Goal: Find contact information

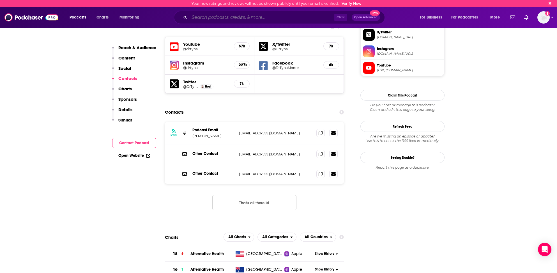
click at [207, 19] on input "Search podcasts, credits, & more..." at bounding box center [261, 17] width 145 height 9
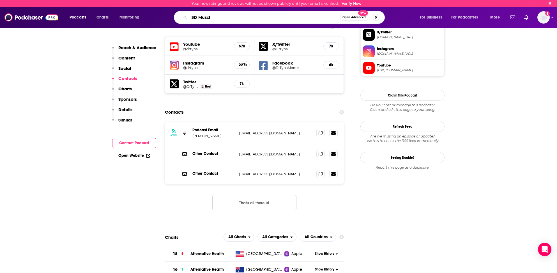
type input "3D Muscle"
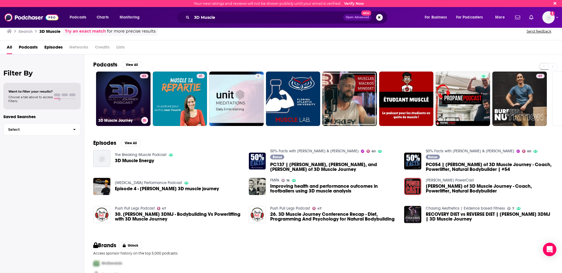
click at [108, 109] on link "63 3D Muscle Journey" at bounding box center [123, 99] width 54 height 54
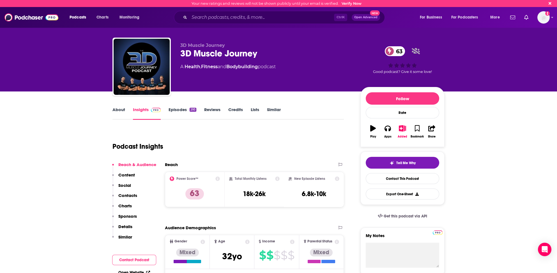
click at [273, 110] on link "Similar" at bounding box center [274, 113] width 14 height 13
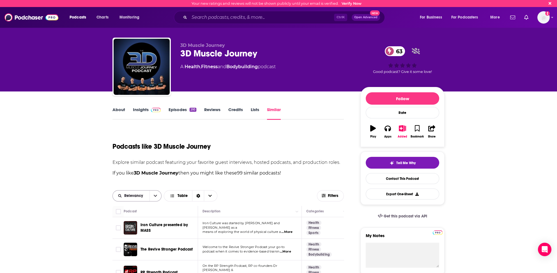
click at [142, 196] on span "Relevancy" at bounding box center [134, 196] width 21 height 4
click at [131, 234] on span "Power Score" at bounding box center [140, 234] width 33 height 3
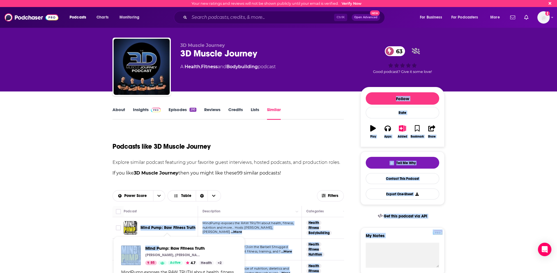
drag, startPoint x: 139, startPoint y: 227, endPoint x: 160, endPoint y: 235, distance: 22.5
click at [151, 235] on span "Mind Pump: Raw Fitness Truth Sal Di Stefano, Adam Schafer, Justin Andrews, Doug…" at bounding box center [179, 278] width 132 height 90
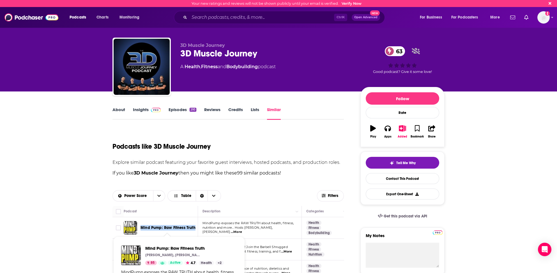
drag, startPoint x: 139, startPoint y: 226, endPoint x: 194, endPoint y: 228, distance: 55.6
click at [194, 228] on div "Mind Pump: Raw Fitness Truth" at bounding box center [161, 227] width 75 height 13
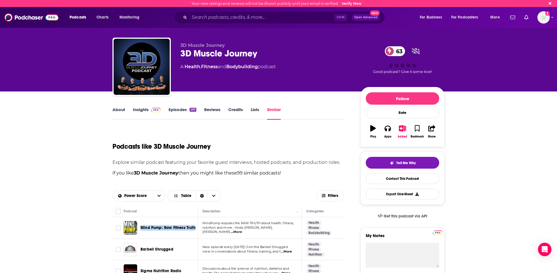
copy span "Mind Pump: Raw Fitness Truth"
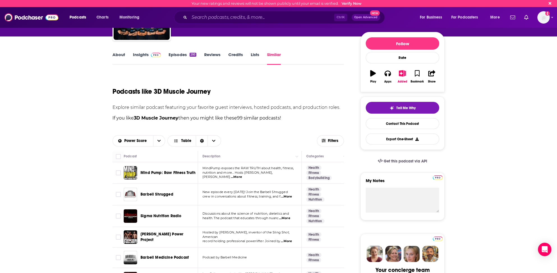
scroll to position [56, 0]
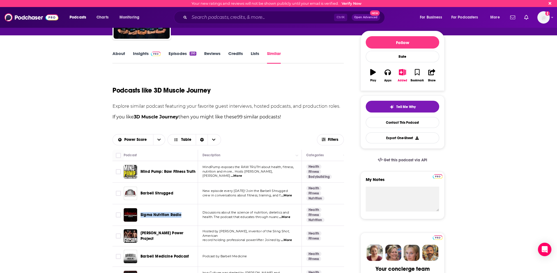
drag, startPoint x: 140, startPoint y: 214, endPoint x: 180, endPoint y: 216, distance: 39.6
click at [182, 217] on div "Sigma Nutrition Radio" at bounding box center [161, 214] width 75 height 13
copy span "Sigma Nutrition Radio"
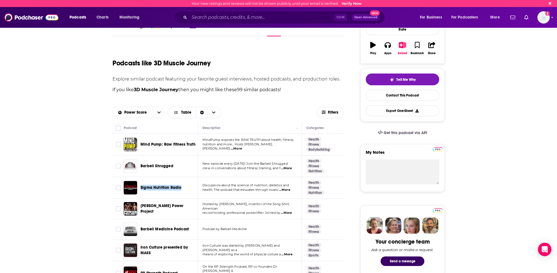
scroll to position [84, 0]
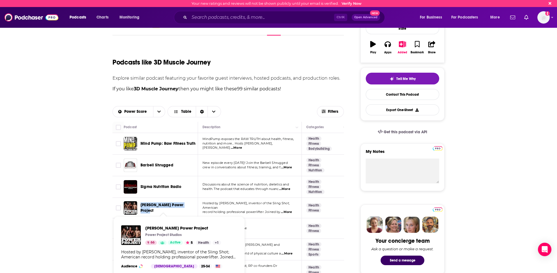
drag, startPoint x: 140, startPoint y: 207, endPoint x: 186, endPoint y: 207, distance: 46.3
click at [186, 207] on div "Mark Bell's Power Project" at bounding box center [161, 207] width 75 height 13
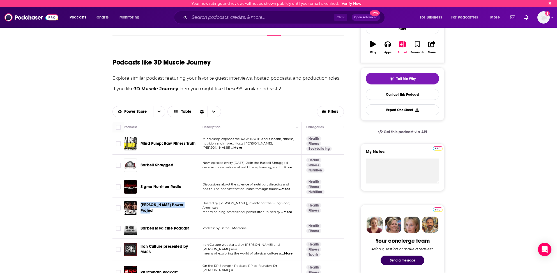
copy span "Mark Bell's Power Project"
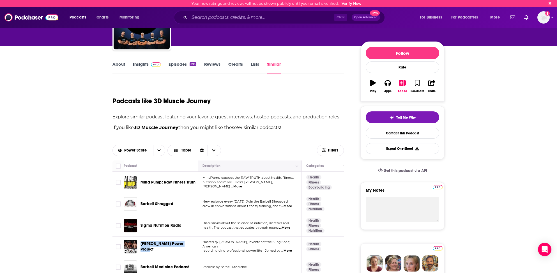
scroll to position [56, 0]
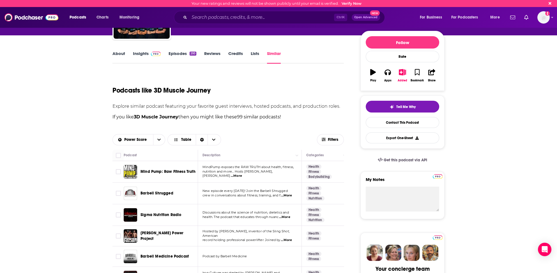
click at [295, 172] on p "nutrition and more... Hosts Sal Di Stefano, Adam S ...More" at bounding box center [250, 174] width 94 height 9
click at [242, 174] on span "...More" at bounding box center [236, 176] width 11 height 4
drag, startPoint x: 279, startPoint y: 163, endPoint x: 283, endPoint y: 163, distance: 3.9
click at [271, 174] on span "nutrition and more... Hosts Sal Di Stefano, Adam S" at bounding box center [238, 174] width 70 height 8
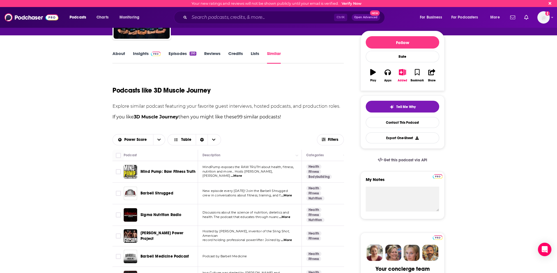
click at [242, 174] on span "...More" at bounding box center [236, 176] width 11 height 4
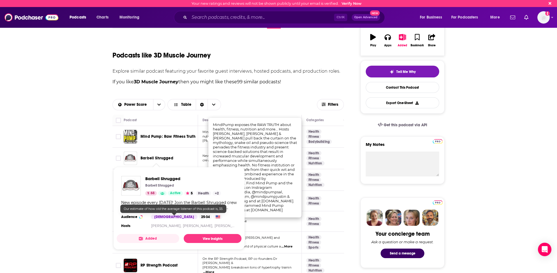
scroll to position [84, 0]
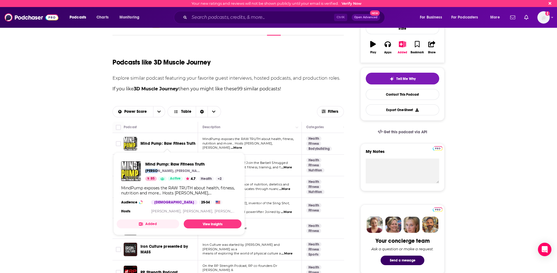
drag, startPoint x: 145, startPoint y: 171, endPoint x: 155, endPoint y: 172, distance: 10.1
click at [155, 172] on div "Mind Pump: Raw Fitness Truth Sal Di Stefano, Adam Schafer, Justin Andrews, Doug…" at bounding box center [172, 171] width 103 height 20
click at [195, 170] on p "Sal Di Stefano, Adam Schafer, Justin Andrews, Doug Egge" at bounding box center [173, 171] width 56 height 4
copy p "Sal Di Stefano, Adam Schafer,"
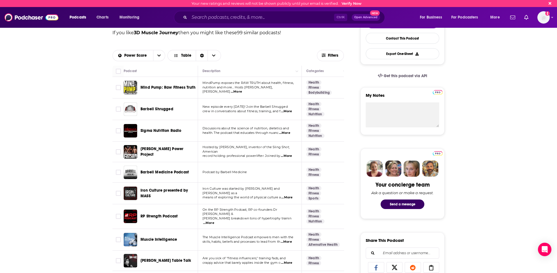
scroll to position [168, 0]
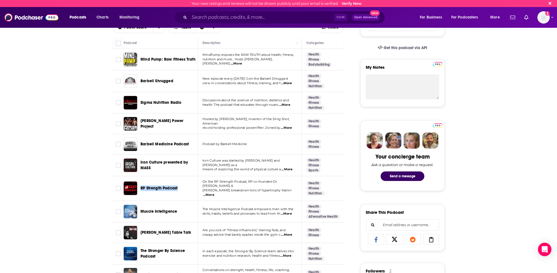
drag, startPoint x: 139, startPoint y: 186, endPoint x: 178, endPoint y: 185, distance: 38.7
click at [178, 185] on div "RP Strength Podcast" at bounding box center [161, 188] width 75 height 13
copy span "RP Strength Podcast"
click at [287, 212] on span "...More" at bounding box center [286, 214] width 11 height 4
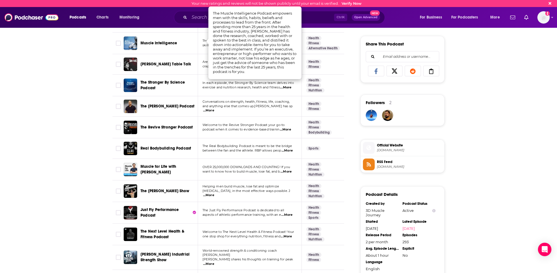
scroll to position [365, 0]
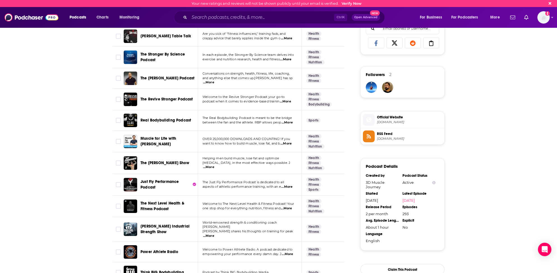
click at [287, 99] on span "...More" at bounding box center [285, 101] width 11 height 4
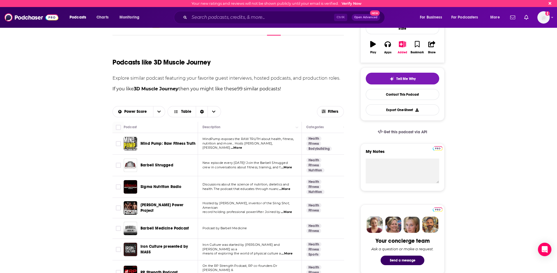
scroll to position [112, 0]
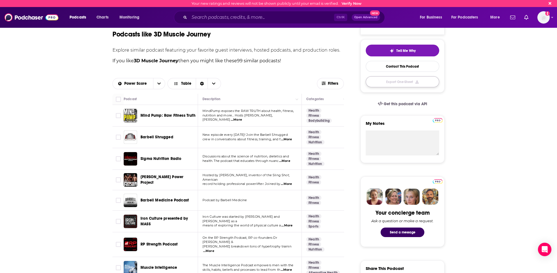
click at [400, 81] on button "Export One-Sheet" at bounding box center [403, 81] width 74 height 11
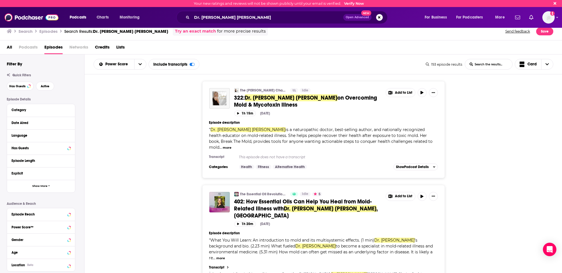
scroll to position [533, 0]
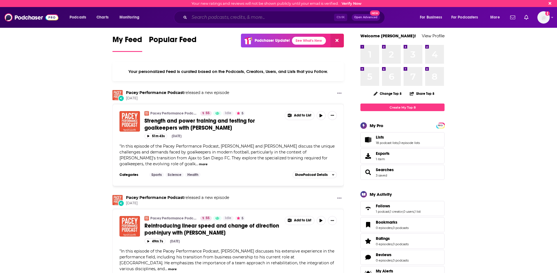
click at [200, 17] on input "Search podcasts, credits, & more..." at bounding box center [261, 17] width 145 height 9
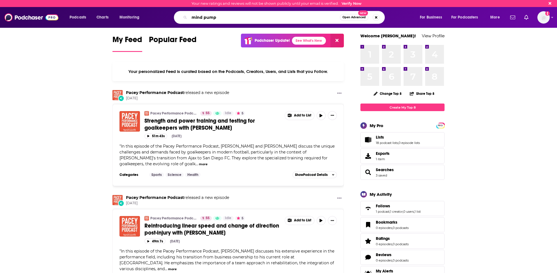
type input "mind pump"
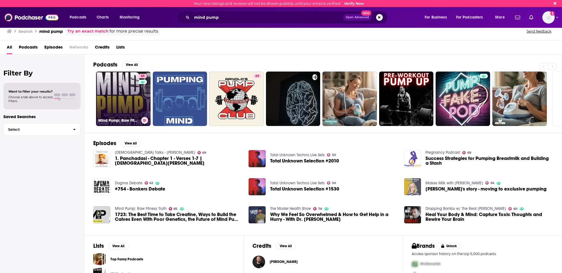
click at [128, 99] on link "85 Mind Pump: Raw Fitness Truth" at bounding box center [123, 99] width 54 height 54
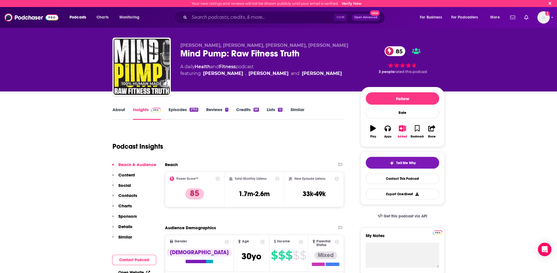
click at [126, 195] on p "Contacts" at bounding box center [127, 195] width 19 height 5
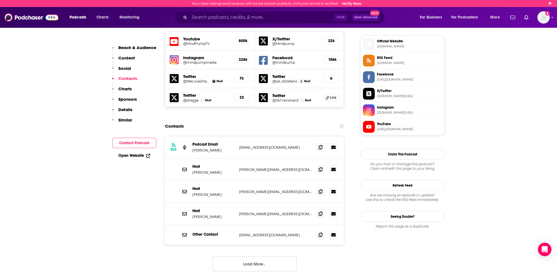
scroll to position [506, 0]
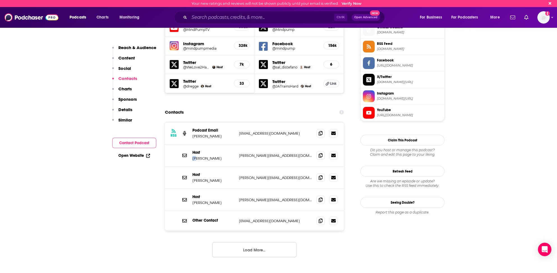
drag, startPoint x: 191, startPoint y: 128, endPoint x: 197, endPoint y: 128, distance: 6.2
click at [197, 145] on div "Host Sal Di Stefano sal@mindpumpmedia.com sal@mindpumpmedia.com" at bounding box center [254, 156] width 179 height 22
click at [209, 156] on p "Sal Di Stefano" at bounding box center [214, 158] width 42 height 5
click at [199, 156] on p "Sal Di Stefano" at bounding box center [214, 158] width 42 height 5
click at [200, 156] on p "Sal Di Stefano" at bounding box center [214, 158] width 42 height 5
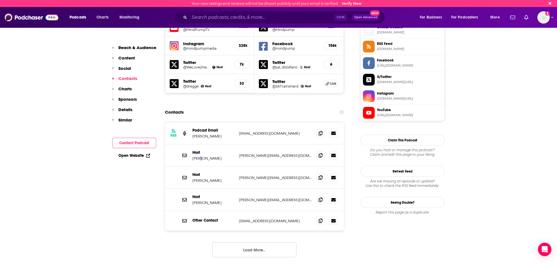
click at [200, 156] on p "Sal Di Stefano" at bounding box center [214, 158] width 42 height 5
click at [201, 156] on p "Sal Di Stefano" at bounding box center [214, 158] width 42 height 5
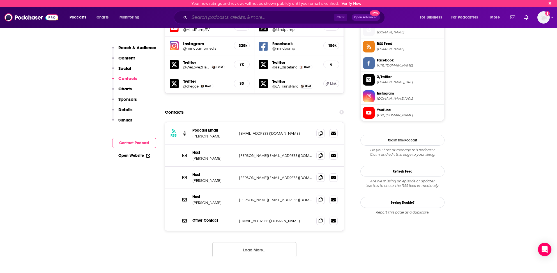
click at [196, 15] on input "Search podcasts, credits, & more..." at bounding box center [261, 17] width 145 height 9
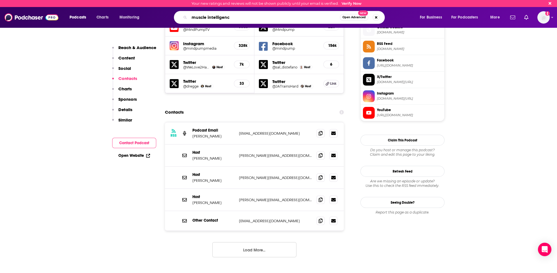
type input "muscle intelligence"
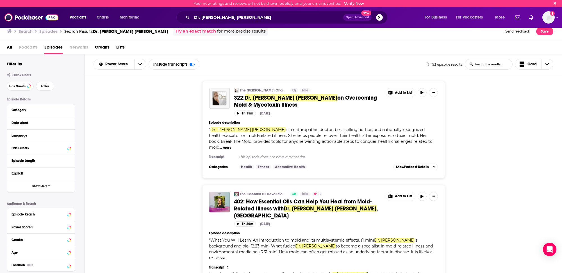
scroll to position [533, 0]
